Goal: Task Accomplishment & Management: Use online tool/utility

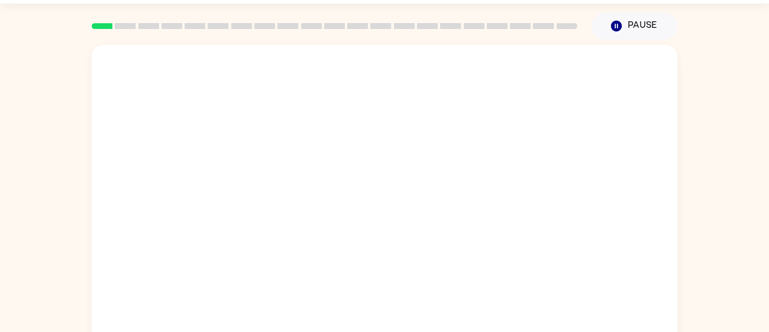
scroll to position [34, 0]
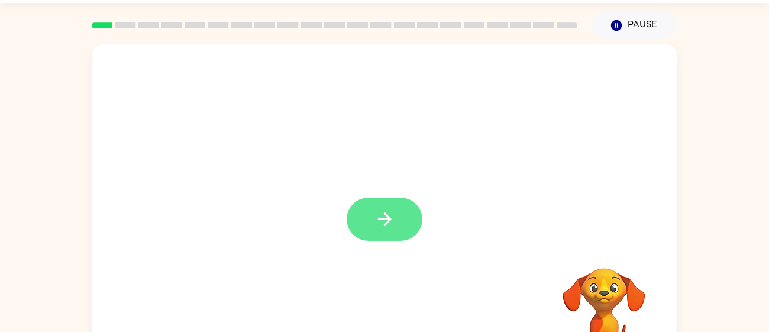
click at [379, 228] on icon "button" at bounding box center [385, 219] width 21 height 21
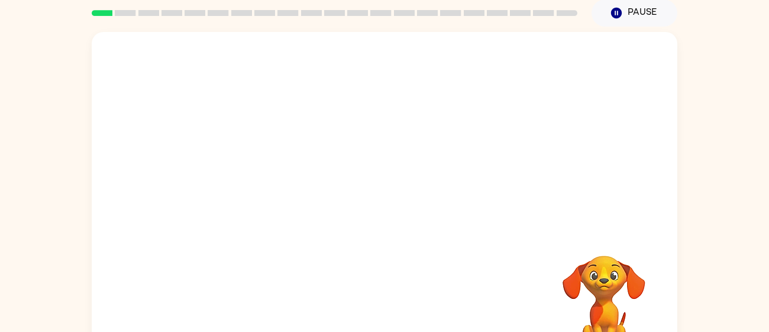
scroll to position [51, 0]
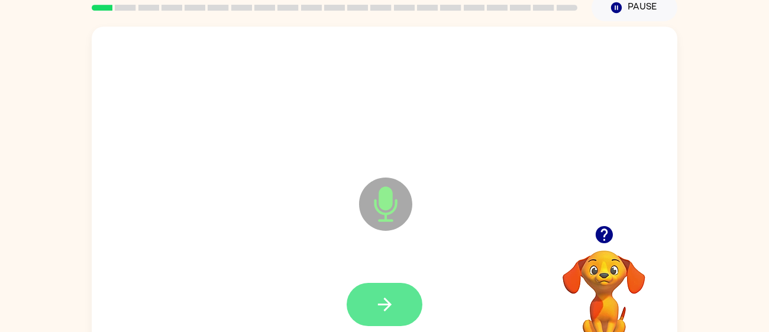
click at [382, 306] on icon "button" at bounding box center [385, 304] width 21 height 21
click at [393, 306] on icon "button" at bounding box center [385, 304] width 21 height 21
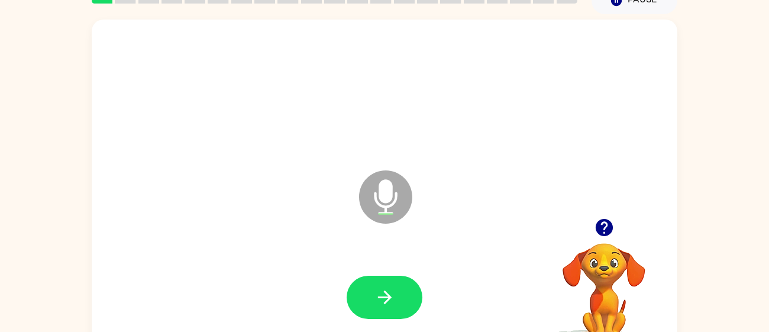
scroll to position [60, 0]
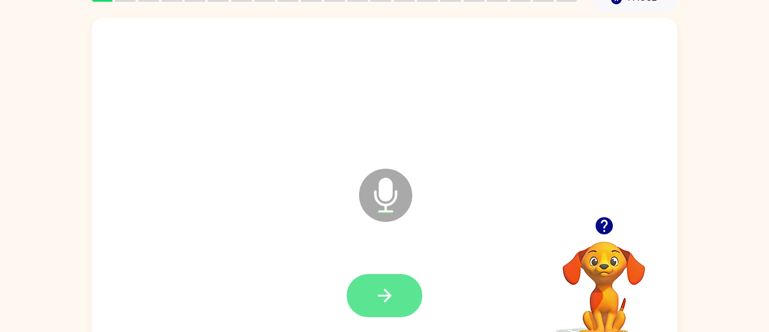
click at [396, 306] on button "button" at bounding box center [385, 295] width 76 height 43
click at [393, 298] on icon "button" at bounding box center [385, 295] width 21 height 21
click at [400, 283] on button "button" at bounding box center [385, 295] width 76 height 43
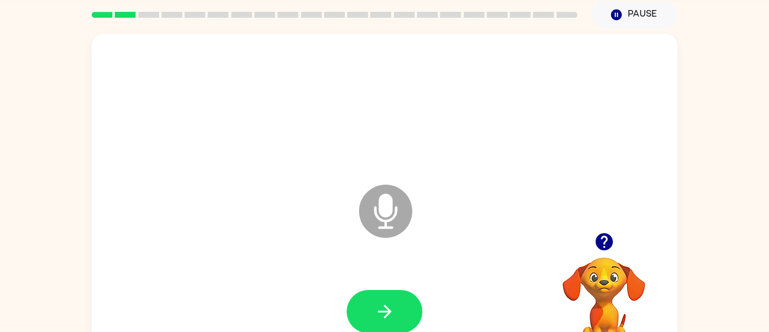
scroll to position [50, 0]
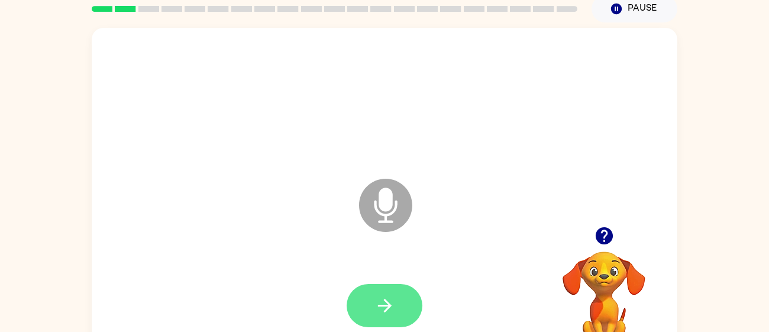
click at [392, 319] on button "button" at bounding box center [385, 305] width 76 height 43
click at [392, 305] on icon "button" at bounding box center [385, 305] width 21 height 21
click at [404, 316] on button "button" at bounding box center [385, 305] width 76 height 43
click at [393, 293] on button "button" at bounding box center [385, 305] width 76 height 43
click at [390, 302] on icon "button" at bounding box center [385, 305] width 21 height 21
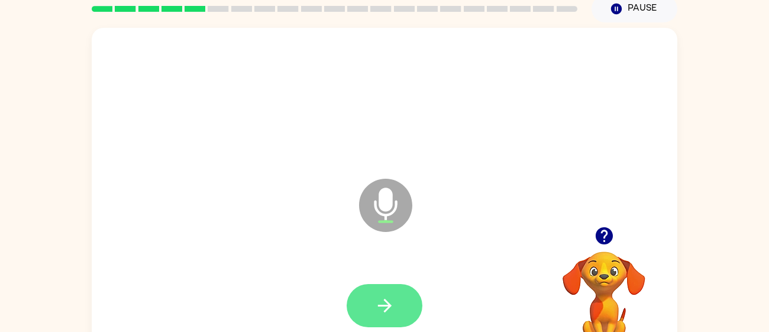
click at [383, 314] on icon "button" at bounding box center [385, 305] width 21 height 21
click at [393, 315] on icon "button" at bounding box center [385, 305] width 21 height 21
click at [396, 308] on button "button" at bounding box center [385, 305] width 76 height 43
click at [401, 309] on button "button" at bounding box center [385, 305] width 76 height 43
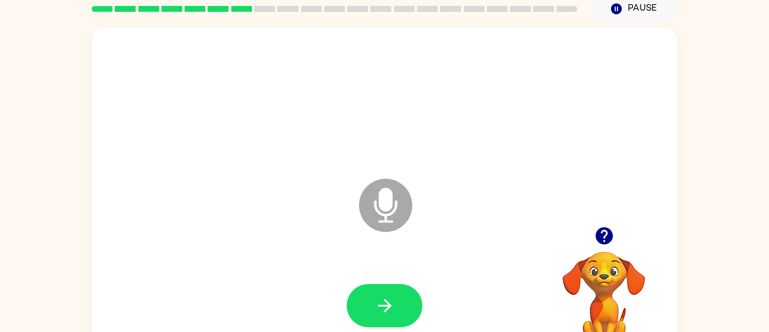
click at [597, 231] on icon "button" at bounding box center [603, 235] width 17 height 17
click at [382, 300] on icon "button" at bounding box center [385, 305] width 21 height 21
click at [378, 301] on icon "button" at bounding box center [385, 305] width 21 height 21
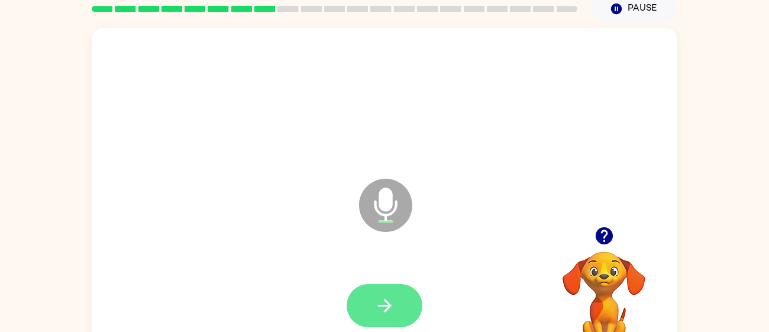
click at [377, 302] on icon "button" at bounding box center [385, 305] width 21 height 21
click at [389, 304] on icon "button" at bounding box center [384, 306] width 14 height 14
click at [389, 311] on icon "button" at bounding box center [385, 305] width 21 height 21
click at [389, 304] on icon "button" at bounding box center [384, 306] width 14 height 14
click at [383, 303] on icon "button" at bounding box center [385, 305] width 21 height 21
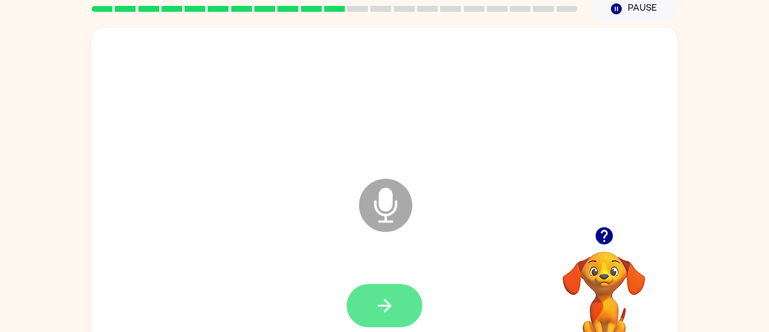
click at [378, 301] on icon "button" at bounding box center [385, 305] width 21 height 21
click at [389, 305] on icon "button" at bounding box center [384, 306] width 14 height 14
click at [394, 305] on icon "button" at bounding box center [385, 305] width 21 height 21
click at [383, 296] on icon "button" at bounding box center [385, 305] width 21 height 21
click at [388, 305] on icon "button" at bounding box center [384, 306] width 14 height 14
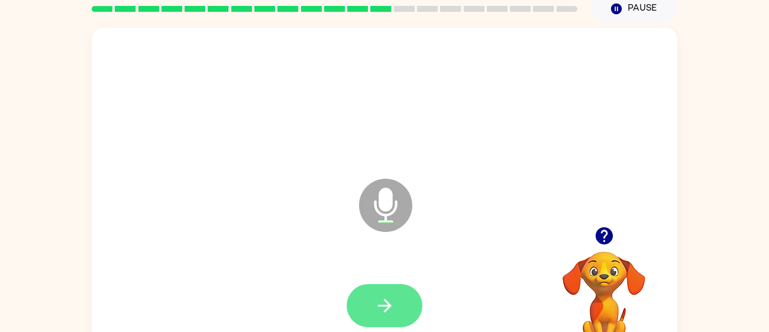
click at [386, 314] on icon "button" at bounding box center [385, 305] width 21 height 21
click at [384, 300] on icon "button" at bounding box center [384, 306] width 14 height 14
click at [384, 305] on icon "button" at bounding box center [384, 306] width 14 height 14
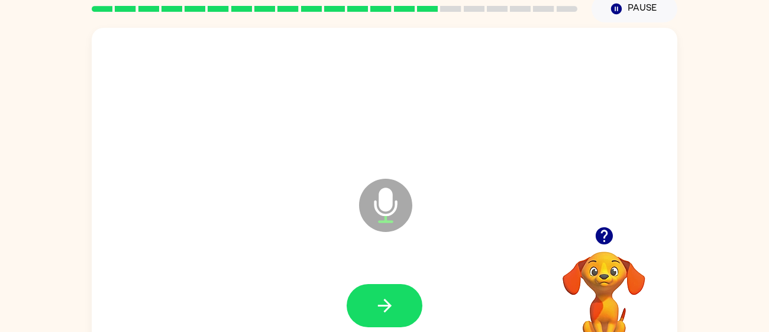
click at [601, 236] on icon "button" at bounding box center [603, 235] width 17 height 17
click at [391, 306] on icon "button" at bounding box center [385, 305] width 21 height 21
click at [390, 305] on icon "button" at bounding box center [384, 306] width 14 height 14
click at [375, 305] on icon "button" at bounding box center [385, 305] width 21 height 21
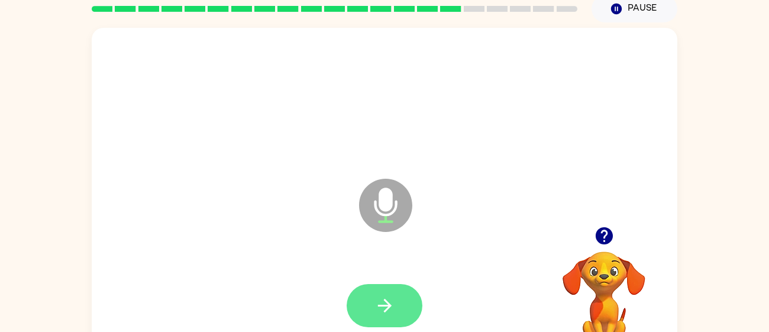
click at [399, 303] on button "button" at bounding box center [385, 305] width 76 height 43
click at [393, 309] on icon "button" at bounding box center [385, 305] width 21 height 21
click at [395, 305] on icon "button" at bounding box center [385, 305] width 21 height 21
click at [391, 296] on icon "button" at bounding box center [385, 305] width 21 height 21
click at [372, 307] on button "button" at bounding box center [385, 305] width 76 height 43
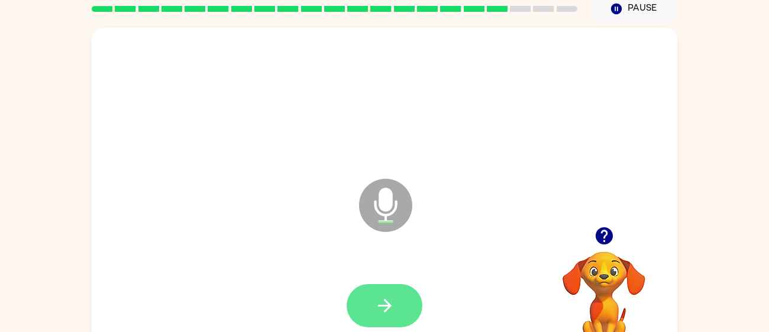
click at [395, 312] on icon "button" at bounding box center [385, 305] width 21 height 21
click at [377, 309] on icon "button" at bounding box center [385, 305] width 21 height 21
click at [401, 308] on button "button" at bounding box center [385, 305] width 76 height 43
click at [396, 293] on button "button" at bounding box center [385, 305] width 76 height 43
click at [390, 299] on icon "button" at bounding box center [385, 305] width 21 height 21
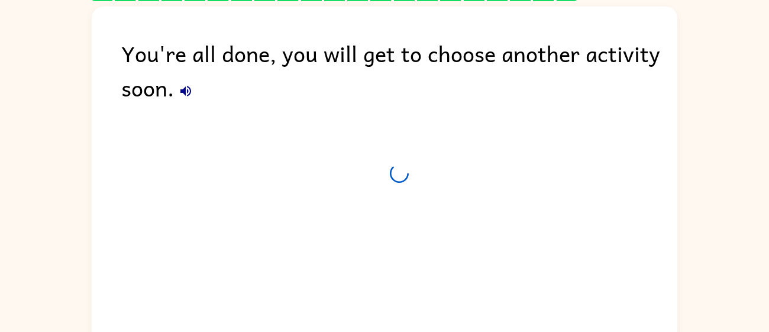
scroll to position [40, 0]
